Goal: Information Seeking & Learning: Learn about a topic

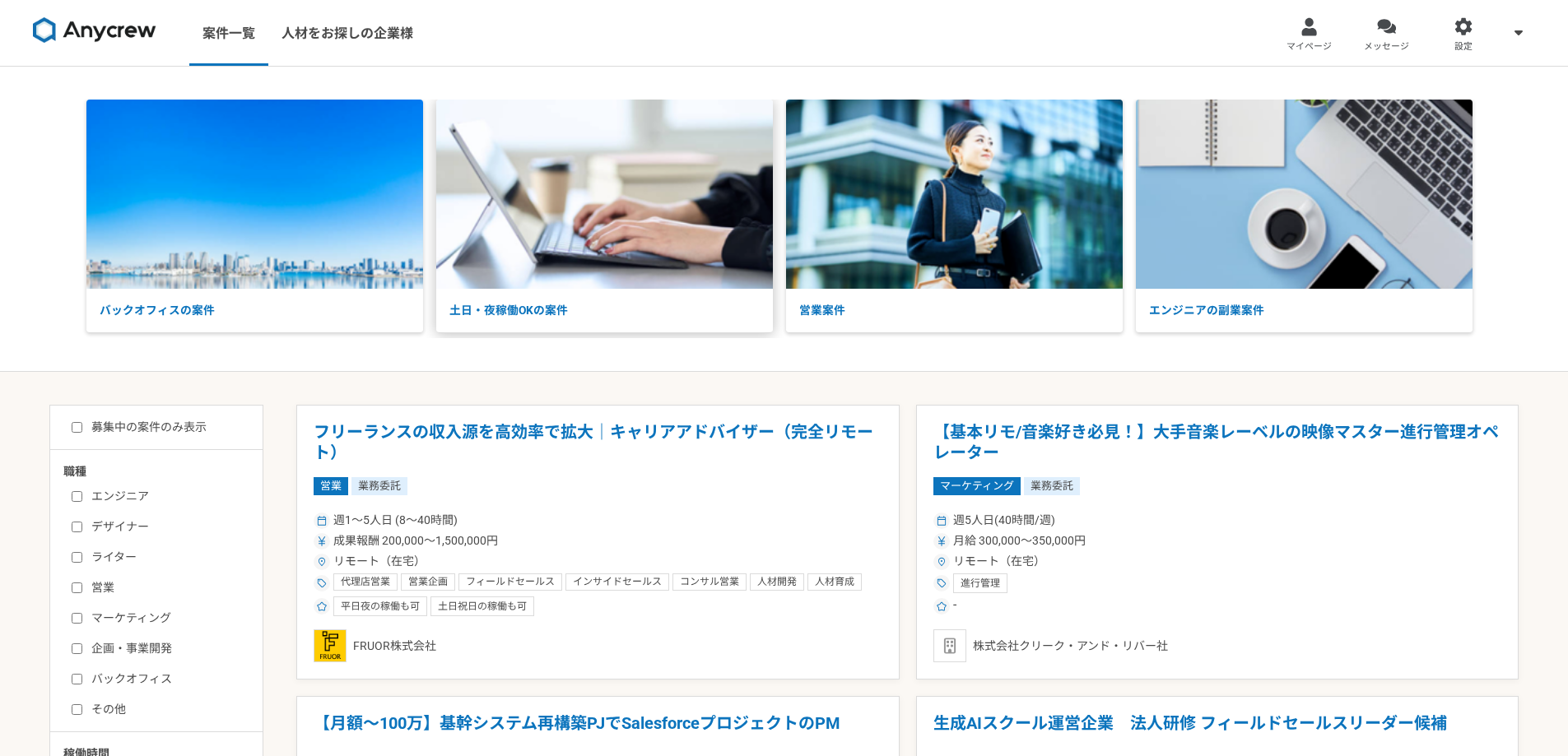
click at [592, 291] on p "土日・夜稼働OKの案件" at bounding box center [605, 311] width 336 height 43
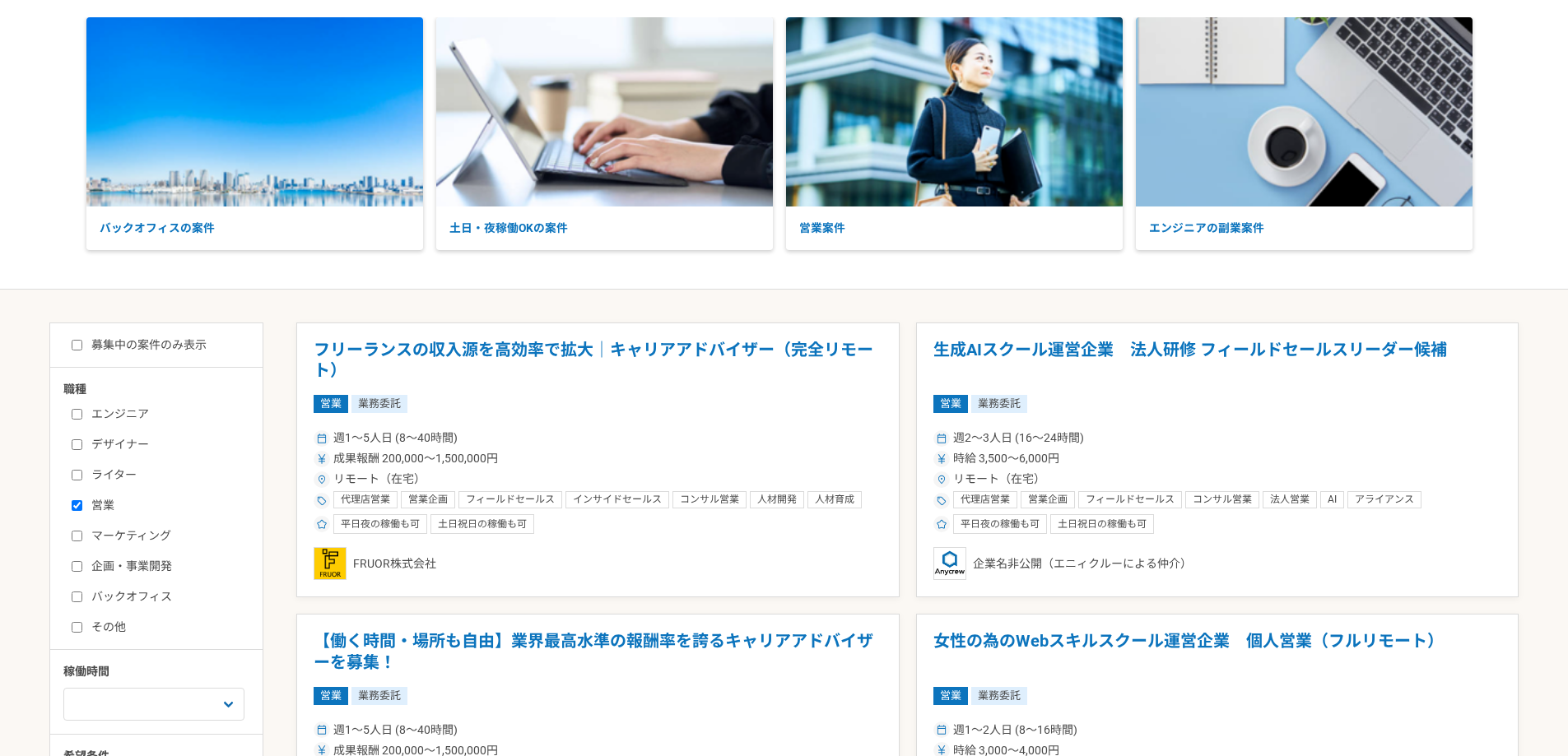
scroll to position [165, 0]
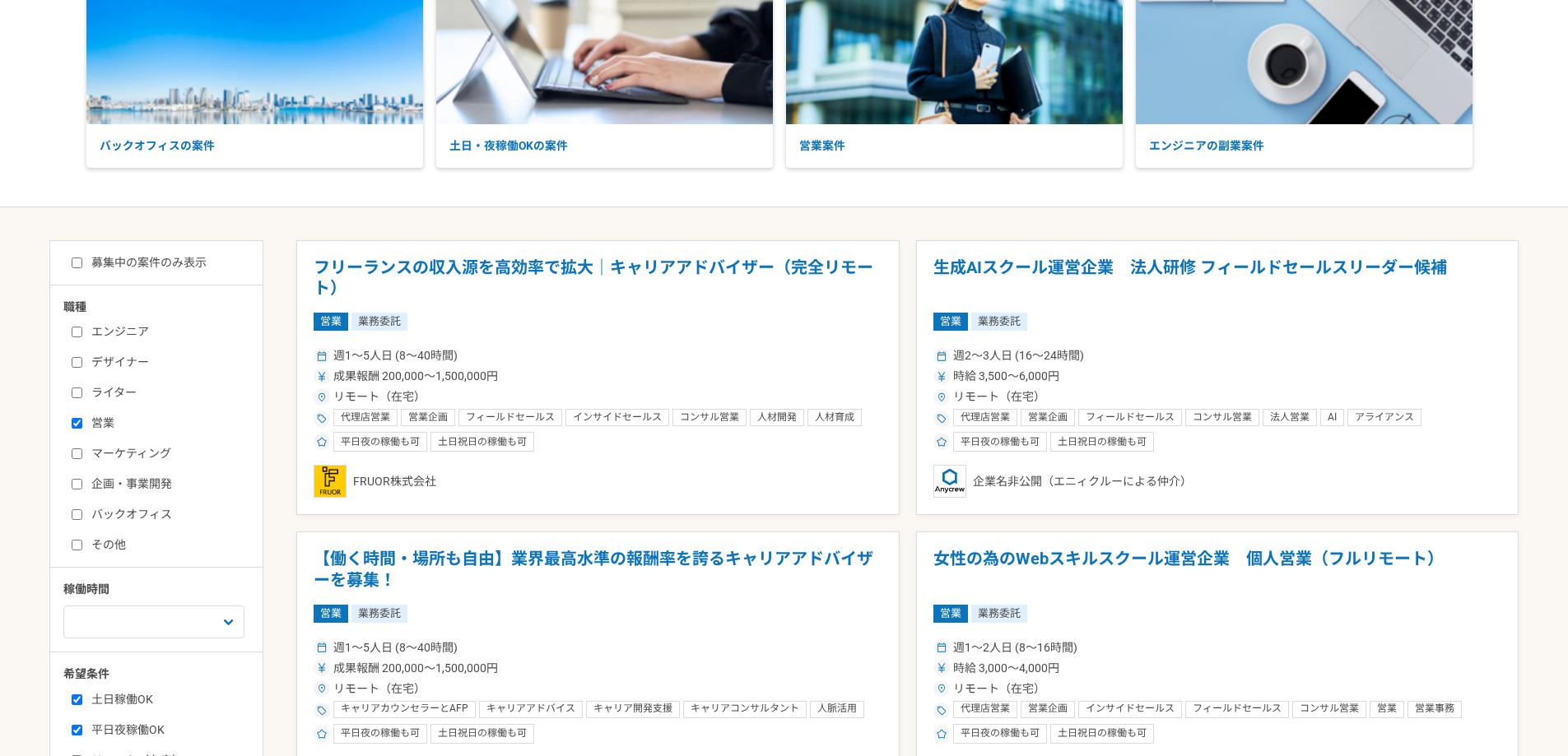
click at [102, 418] on label "営業" at bounding box center [166, 423] width 189 height 17
click at [82, 418] on input "営業" at bounding box center [77, 423] width 11 height 11
checkbox input "false"
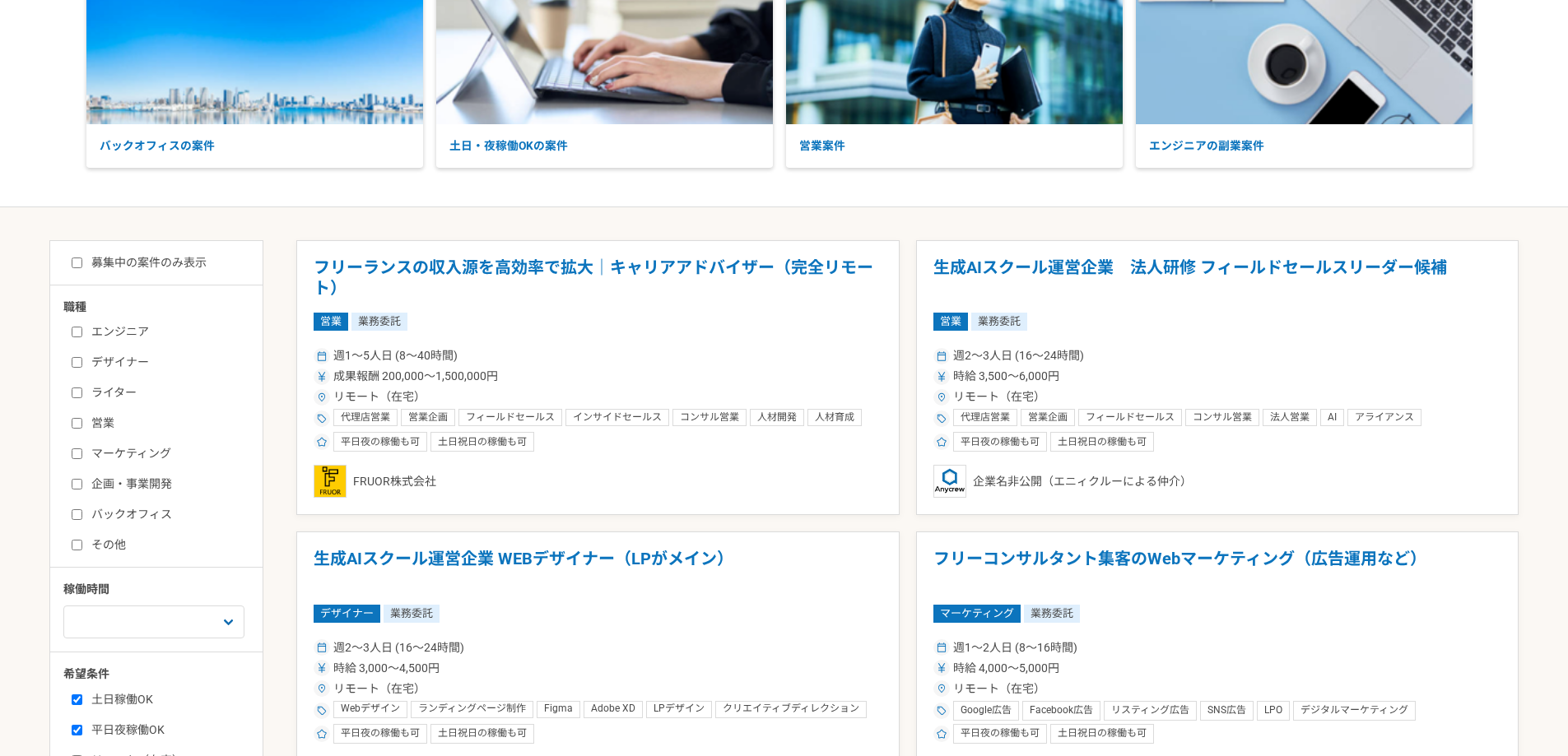
click at [187, 267] on label "募集中の案件のみ表示" at bounding box center [139, 262] width 135 height 17
click at [82, 267] on input "募集中の案件のみ表示" at bounding box center [77, 262] width 11 height 11
checkbox input "true"
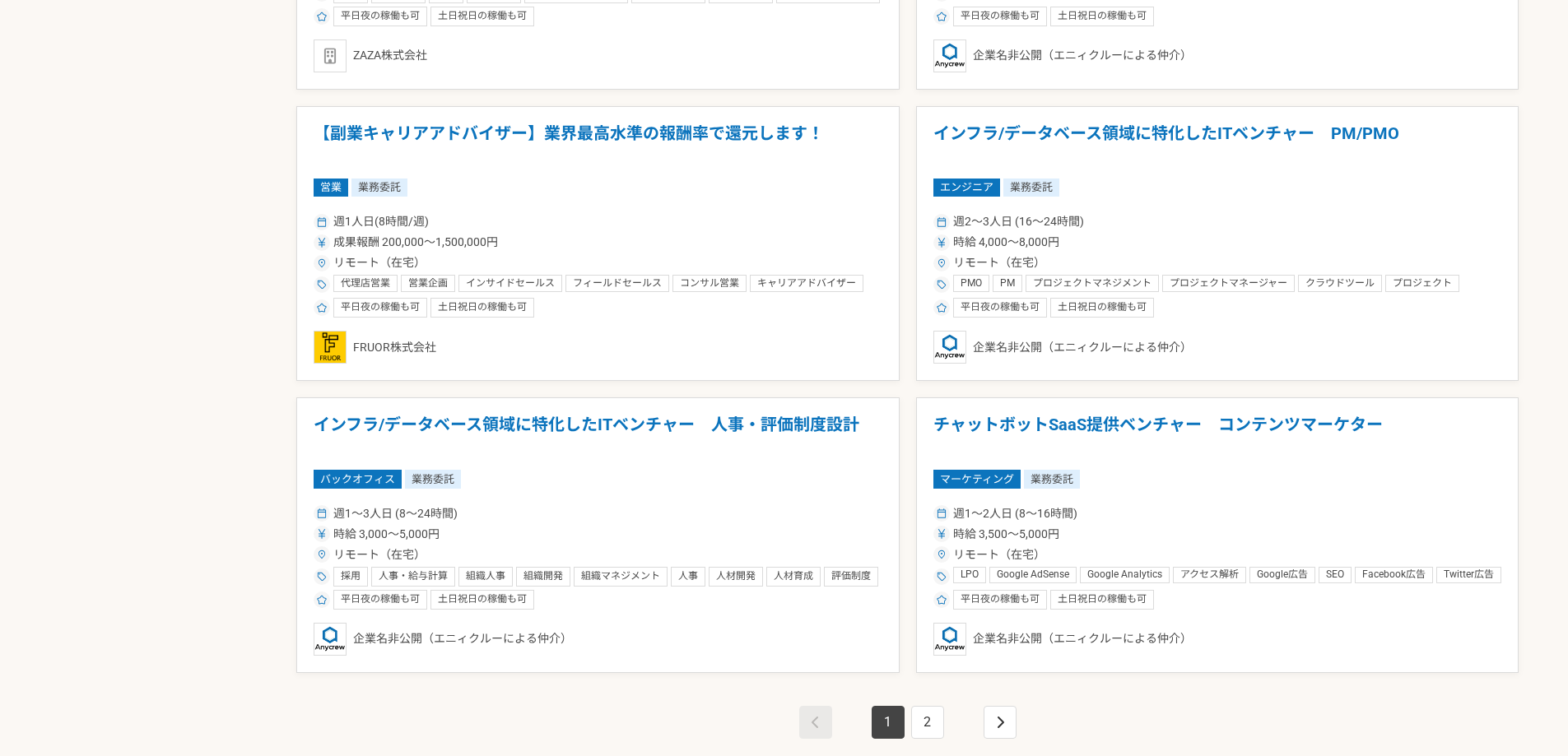
scroll to position [2716, 0]
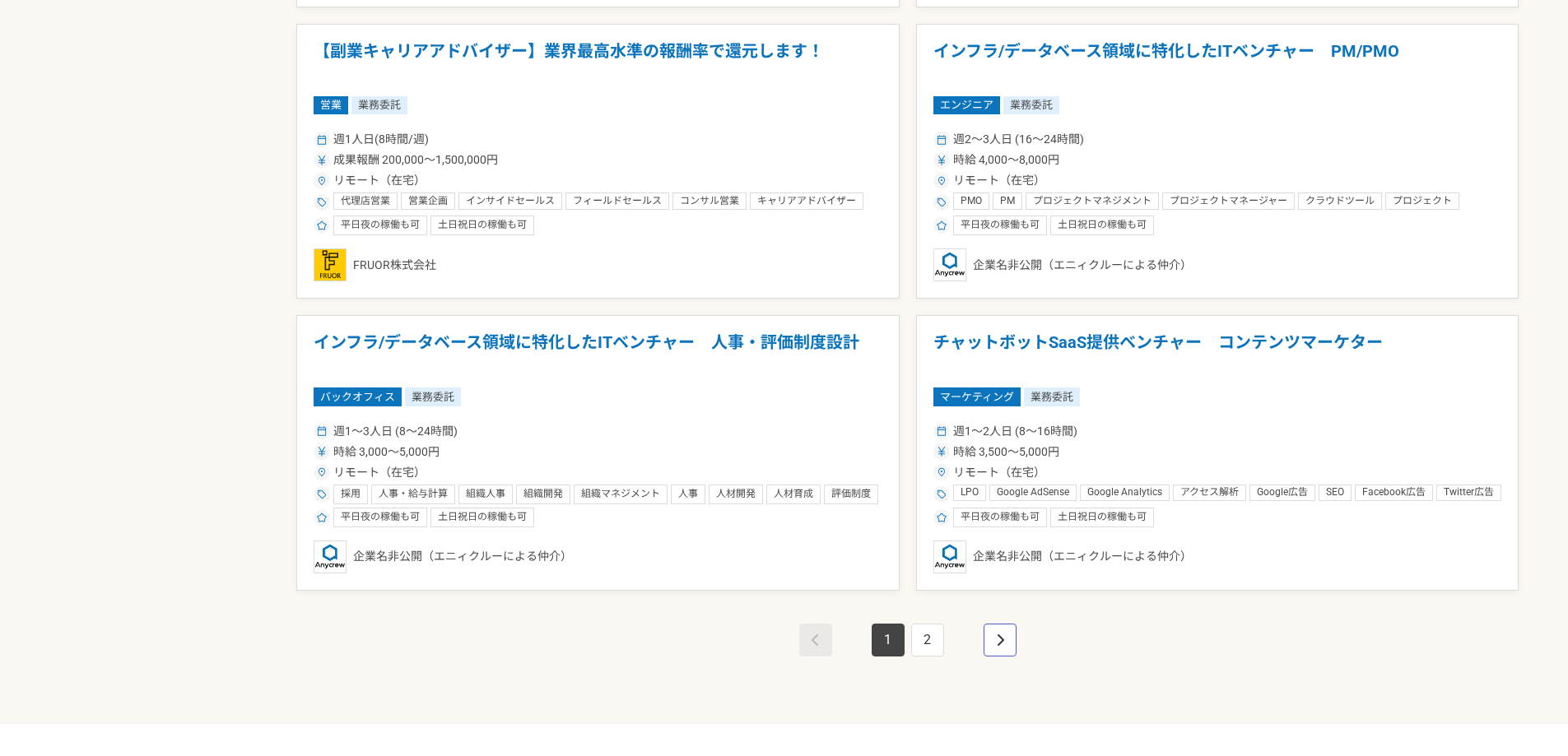
click at [1000, 642] on icon "pagination" at bounding box center [1000, 640] width 7 height 12
